Goal: Transaction & Acquisition: Purchase product/service

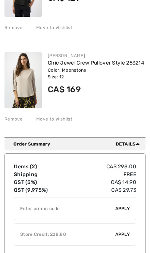
scroll to position [161, 0]
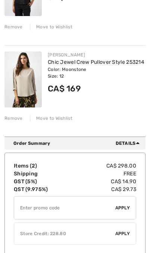
click at [126, 229] on div "✔ Store Credit: 228.80 Apply Remove" at bounding box center [75, 233] width 122 height 22
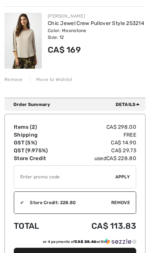
scroll to position [201, 0]
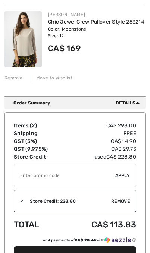
click at [83, 252] on button "Proceed to Summary" at bounding box center [75, 255] width 122 height 19
click at [111, 246] on button "Proceed to Summary" at bounding box center [75, 255] width 122 height 19
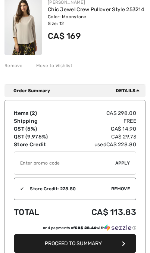
click at [121, 244] on button "Proceed to Summary" at bounding box center [75, 243] width 122 height 19
click at [75, 241] on span "Proceed to Summary" at bounding box center [73, 243] width 57 height 6
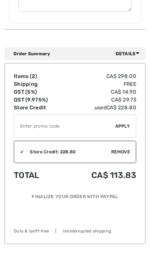
scroll to position [612, 0]
